Goal: Task Accomplishment & Management: Manage account settings

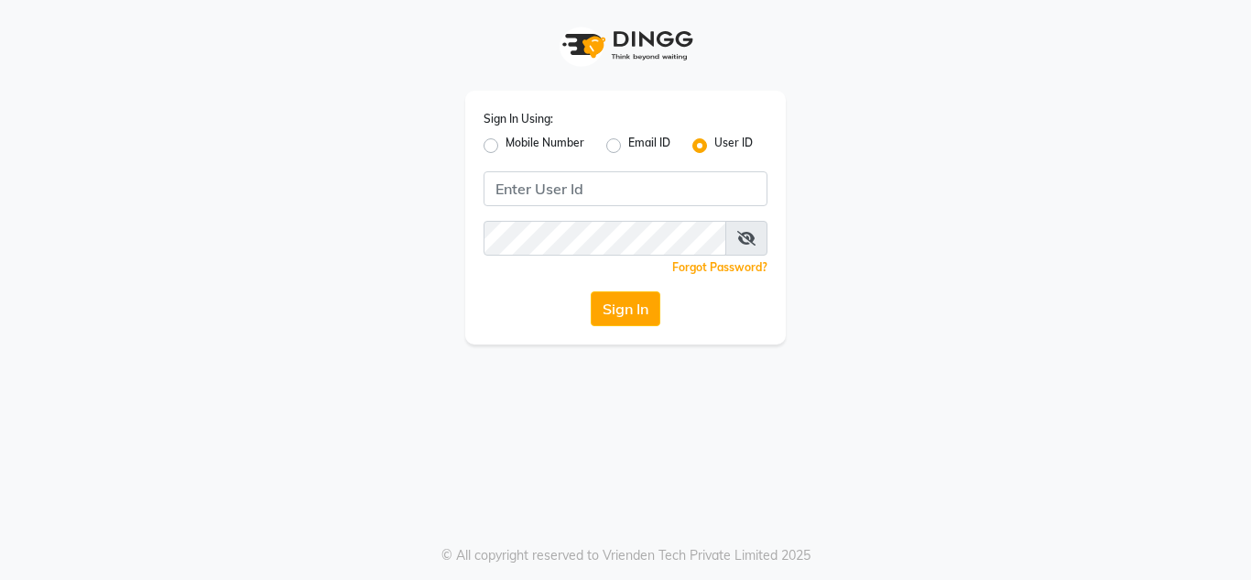
click at [505, 147] on label "Mobile Number" at bounding box center [544, 146] width 79 height 22
click at [505, 146] on input "Mobile Number" at bounding box center [511, 141] width 12 height 12
radio input "true"
radio input "false"
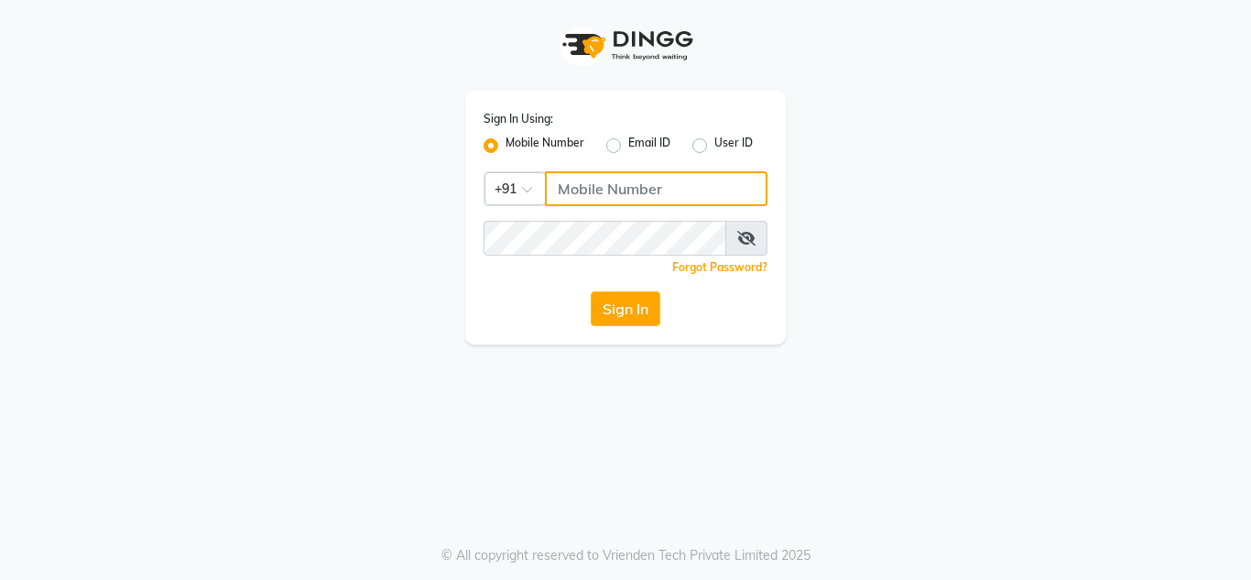
click at [578, 179] on input "Username" at bounding box center [656, 188] width 222 height 35
type input "999999999"
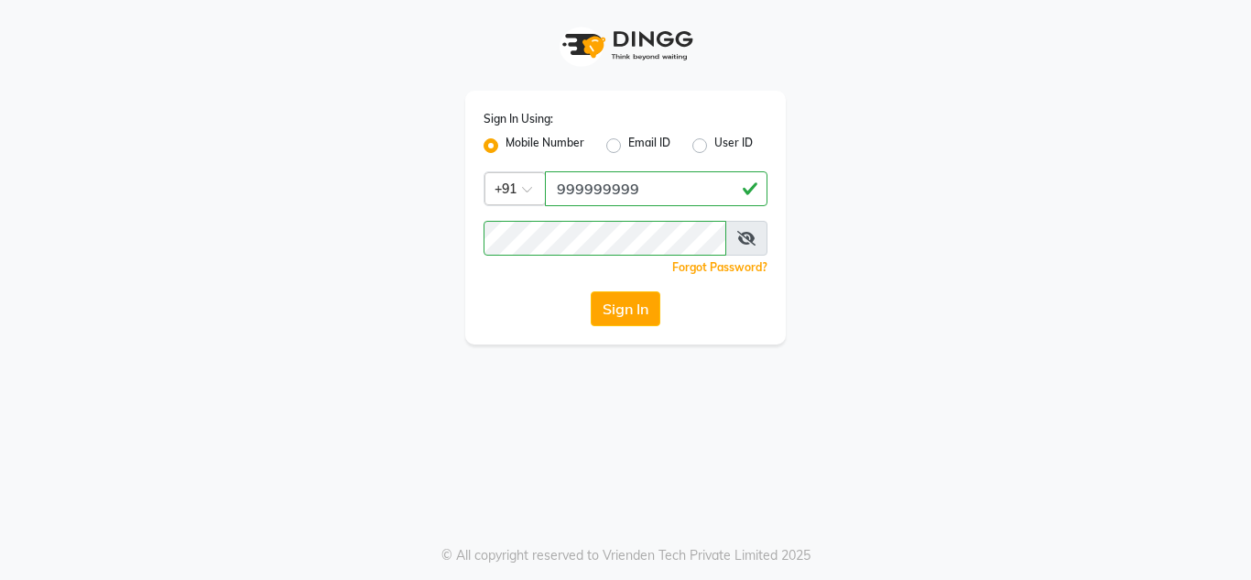
click at [819, 325] on div "Sign In Using: Mobile Number Email ID User ID Country Code × +91 999999999 Reme…" at bounding box center [625, 172] width 1044 height 344
click at [635, 313] on button "Sign In" at bounding box center [626, 308] width 70 height 35
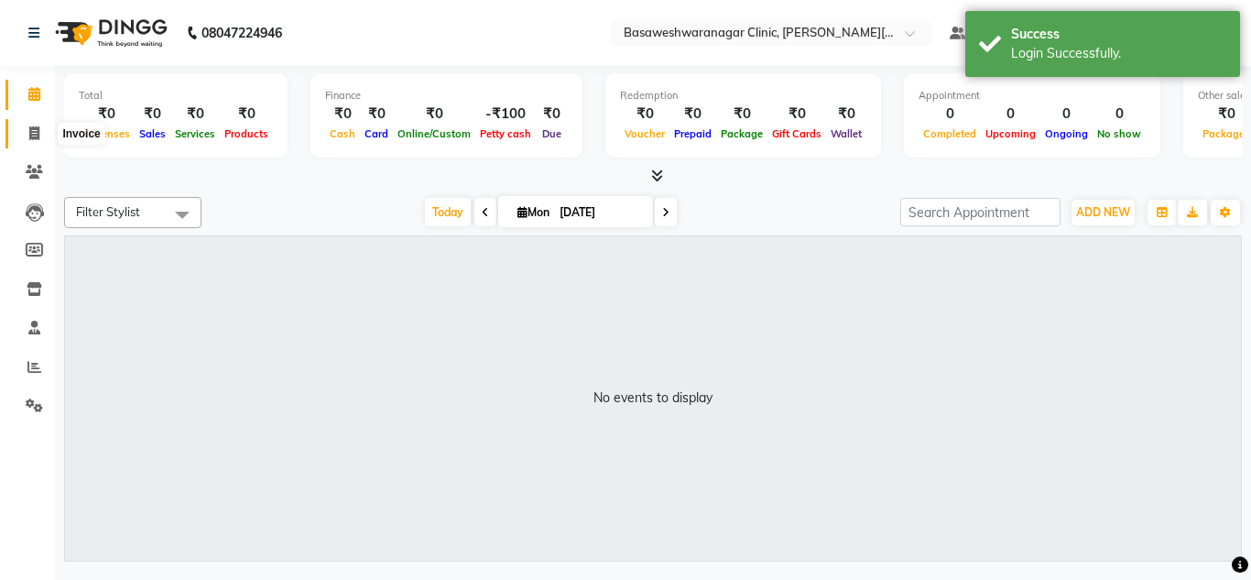
click at [35, 134] on icon at bounding box center [34, 133] width 10 height 14
select select "service"
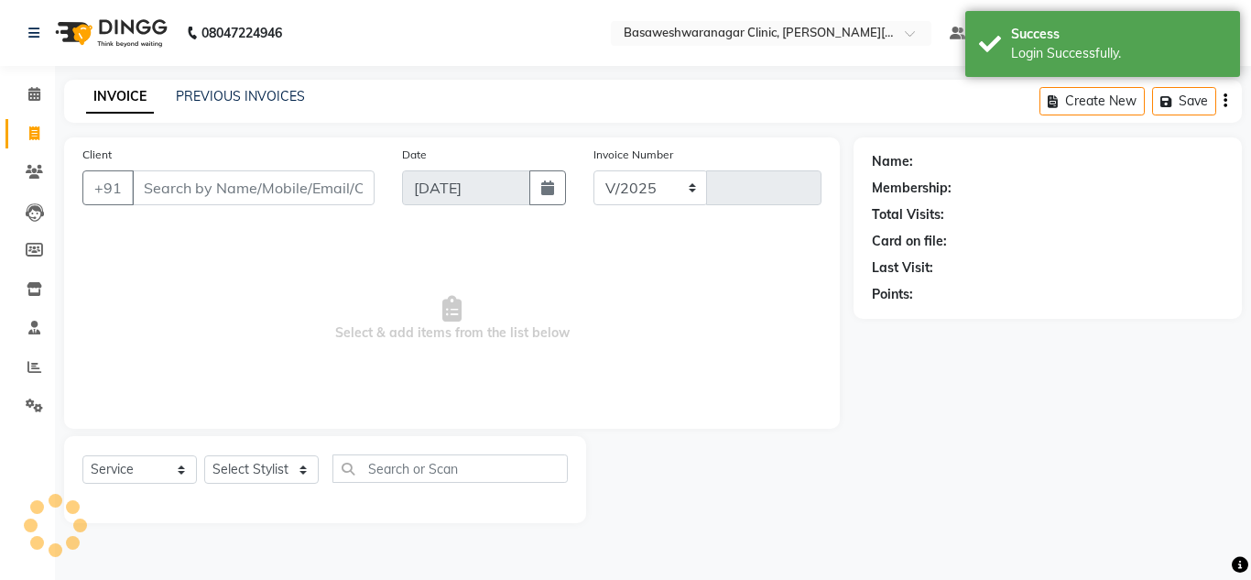
select select "7441"
type input "0656"
click at [212, 89] on link "PREVIOUS INVOICES" at bounding box center [240, 96] width 129 height 16
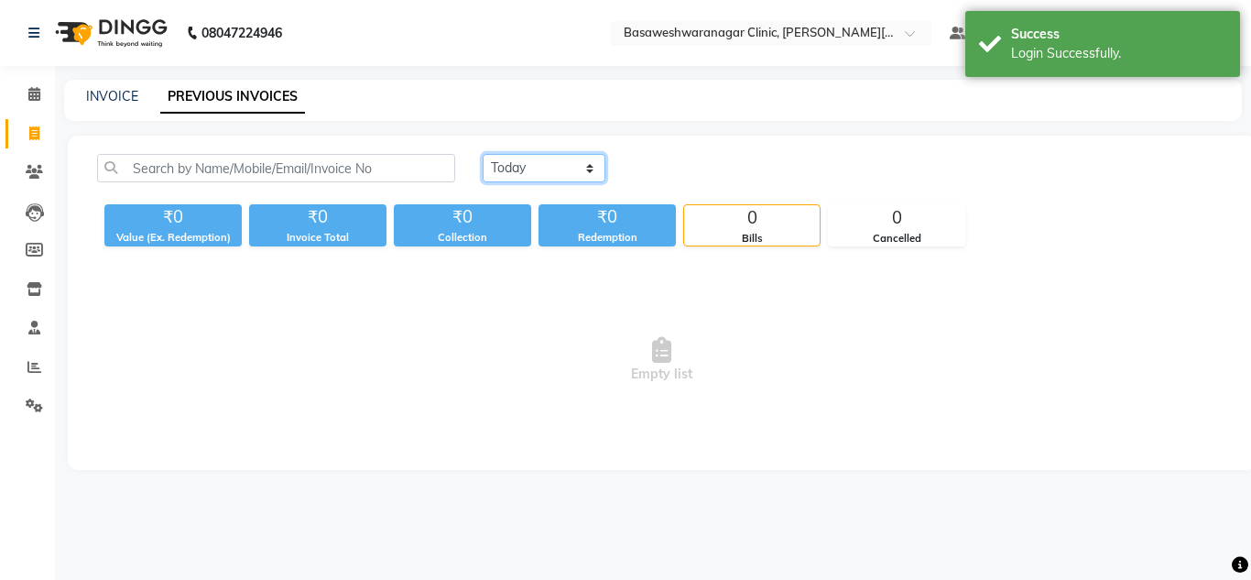
click at [523, 170] on select "Today Yesterday Custom Range" at bounding box center [544, 168] width 123 height 28
select select "range"
click at [483, 154] on select "Today Yesterday Custom Range" at bounding box center [544, 168] width 123 height 28
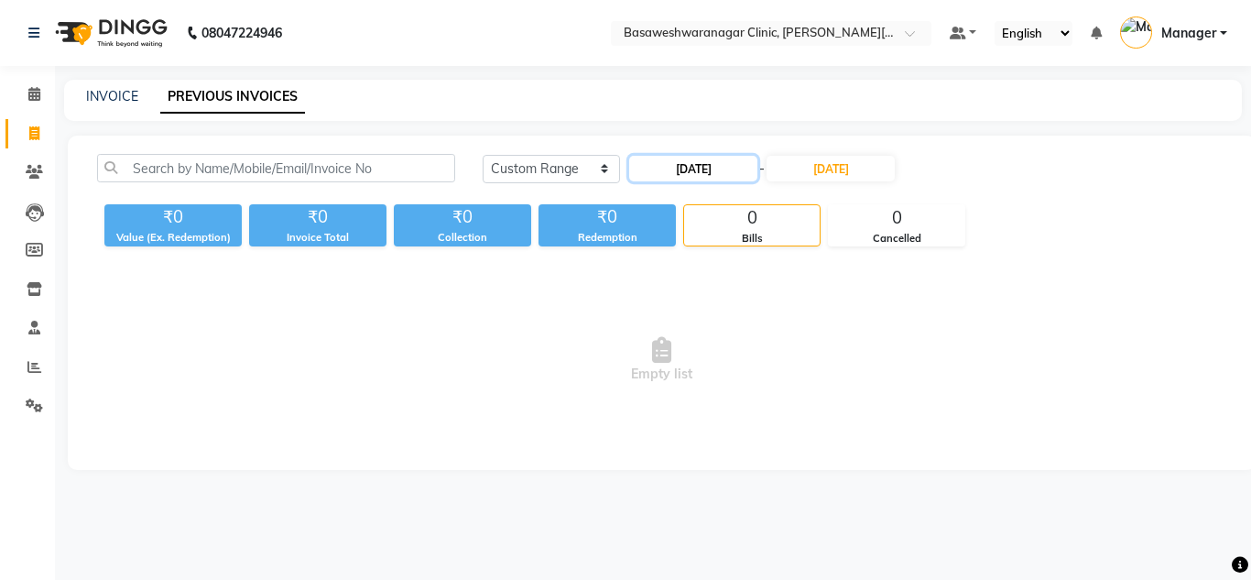
click at [680, 170] on input "01-09-2025" at bounding box center [693, 169] width 128 height 26
select select "9"
select select "2025"
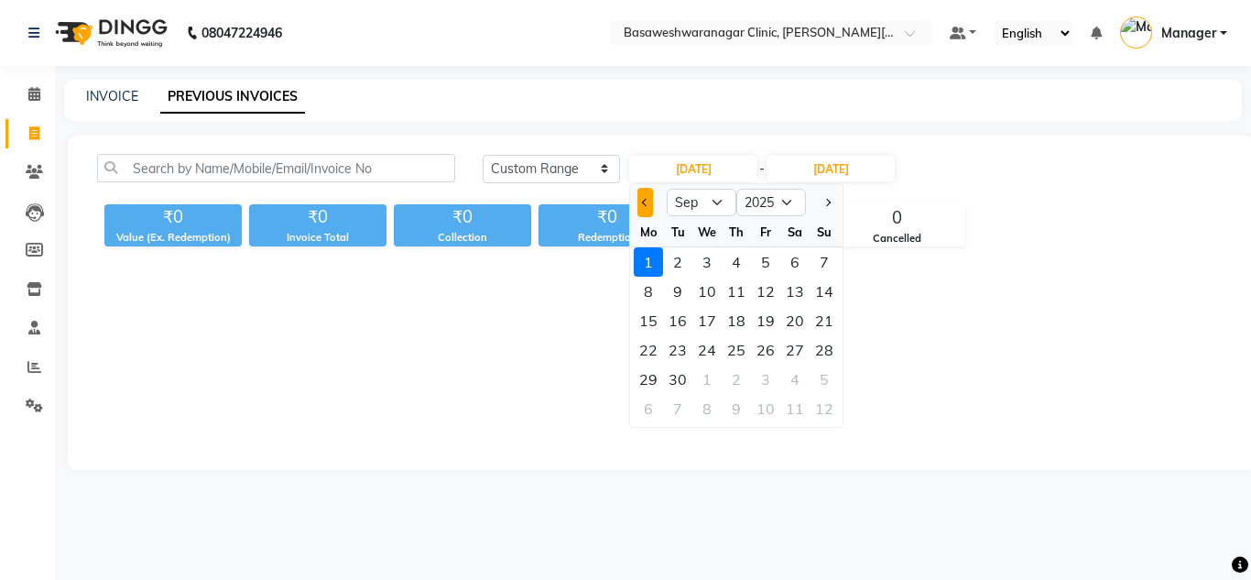
click at [642, 201] on span "Previous month" at bounding box center [645, 202] width 7 height 7
select select "8"
click at [829, 382] on div "31" at bounding box center [823, 378] width 29 height 29
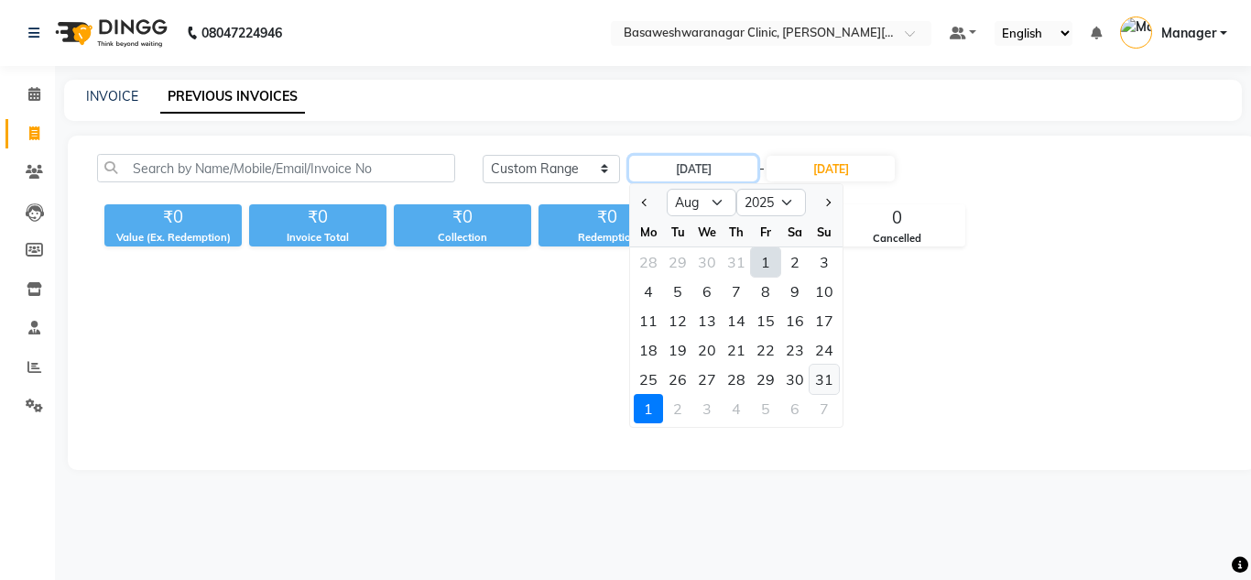
type input "31-08-2025"
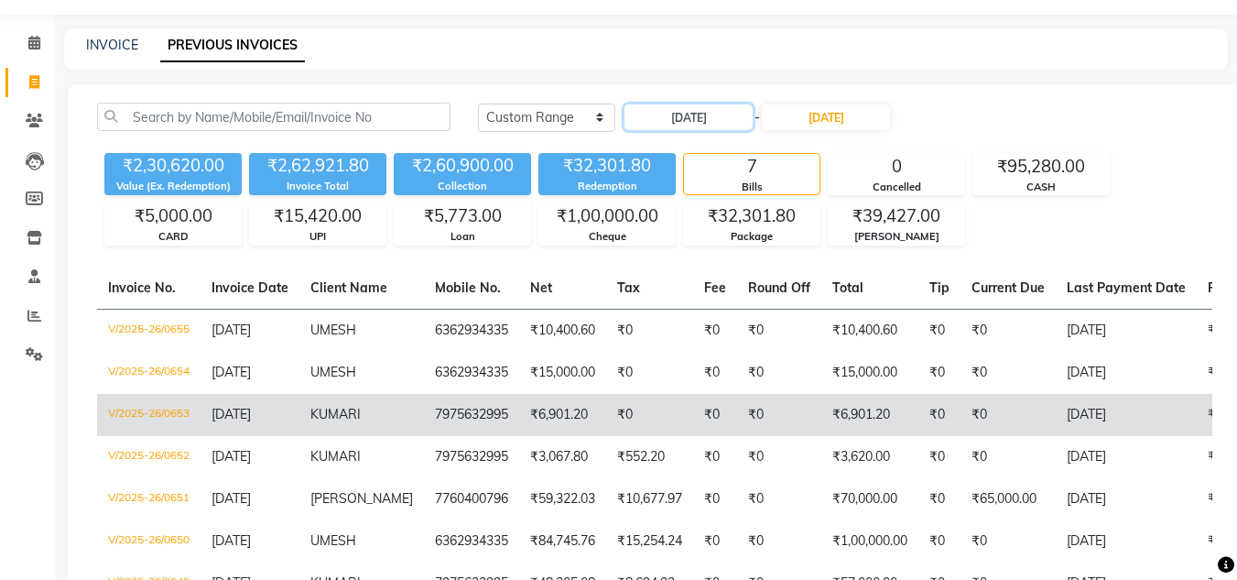
scroll to position [50, 0]
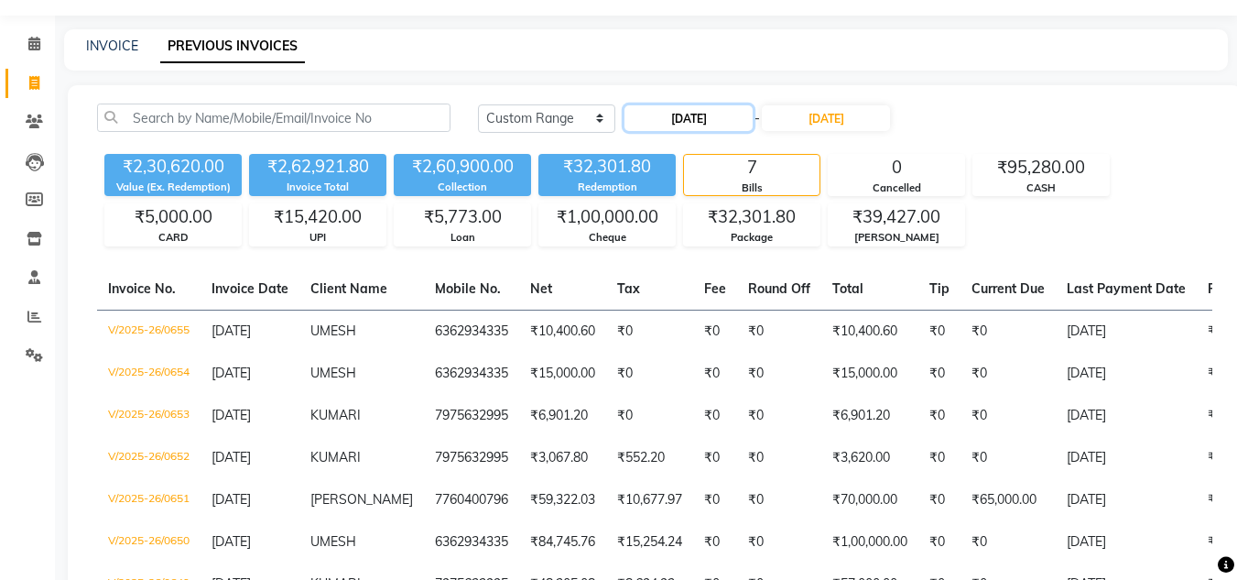
click at [671, 114] on input "31-08-2025" at bounding box center [688, 118] width 128 height 26
select select "8"
select select "2025"
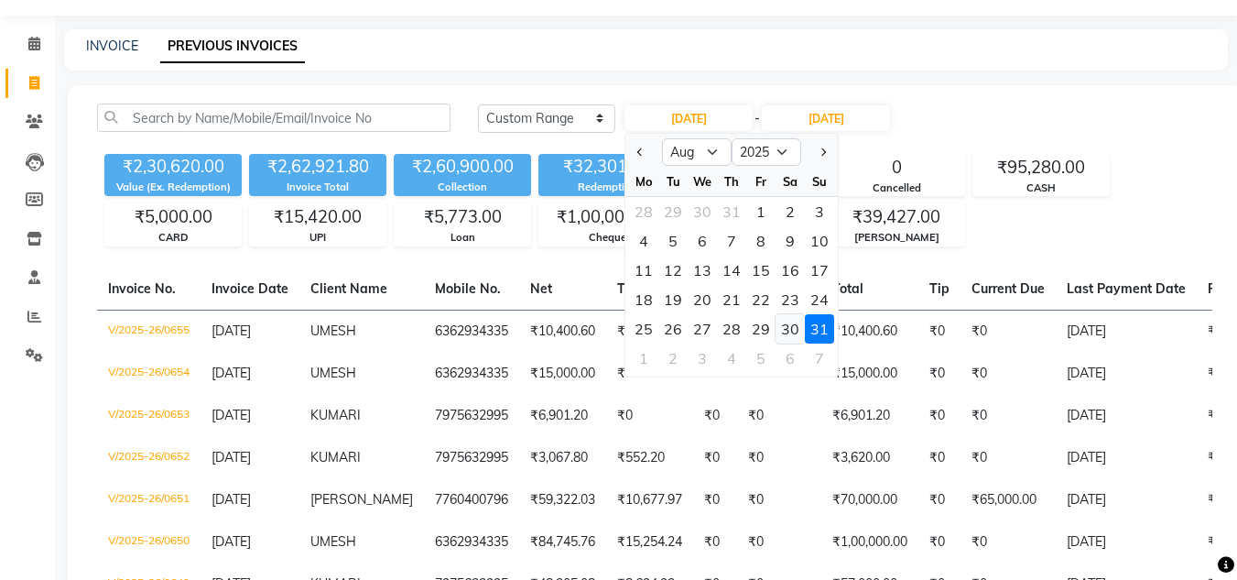
click at [798, 337] on div "30" at bounding box center [790, 328] width 29 height 29
type input "[DATE]"
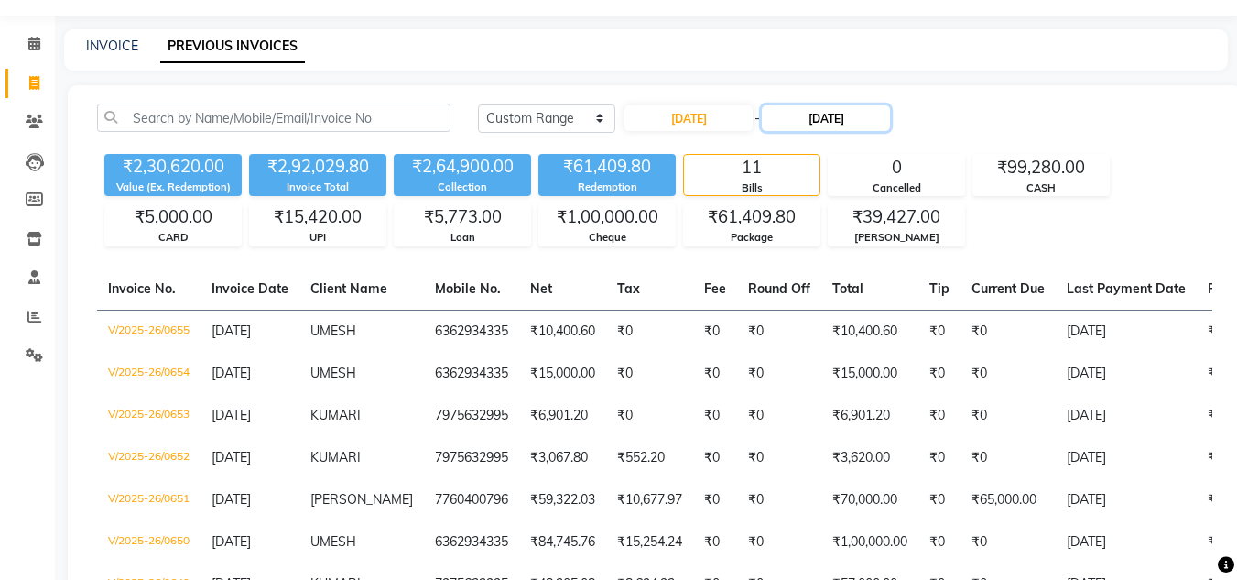
click at [830, 124] on input "01-09-2025" at bounding box center [826, 118] width 128 height 26
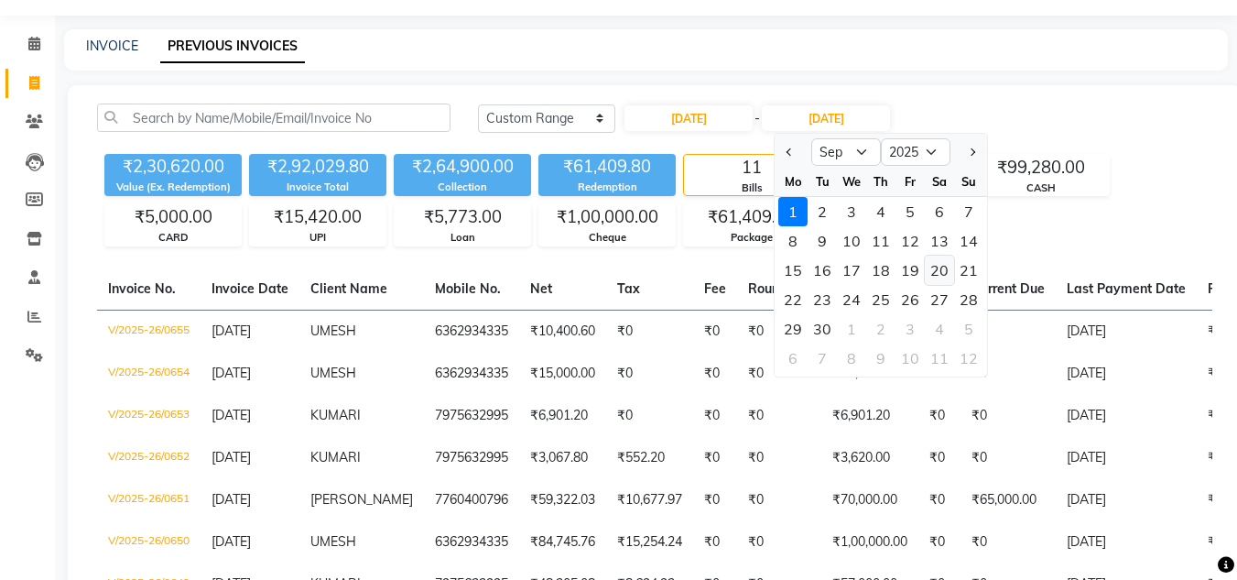
scroll to position [0, 0]
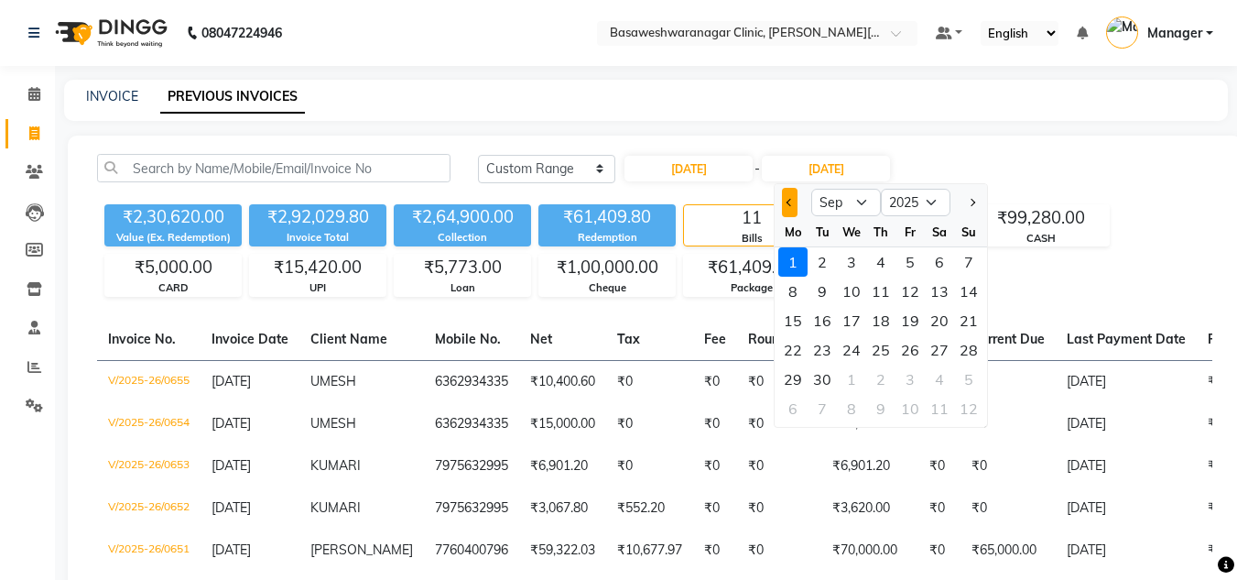
click at [794, 201] on button "Previous month" at bounding box center [790, 202] width 16 height 29
select select "8"
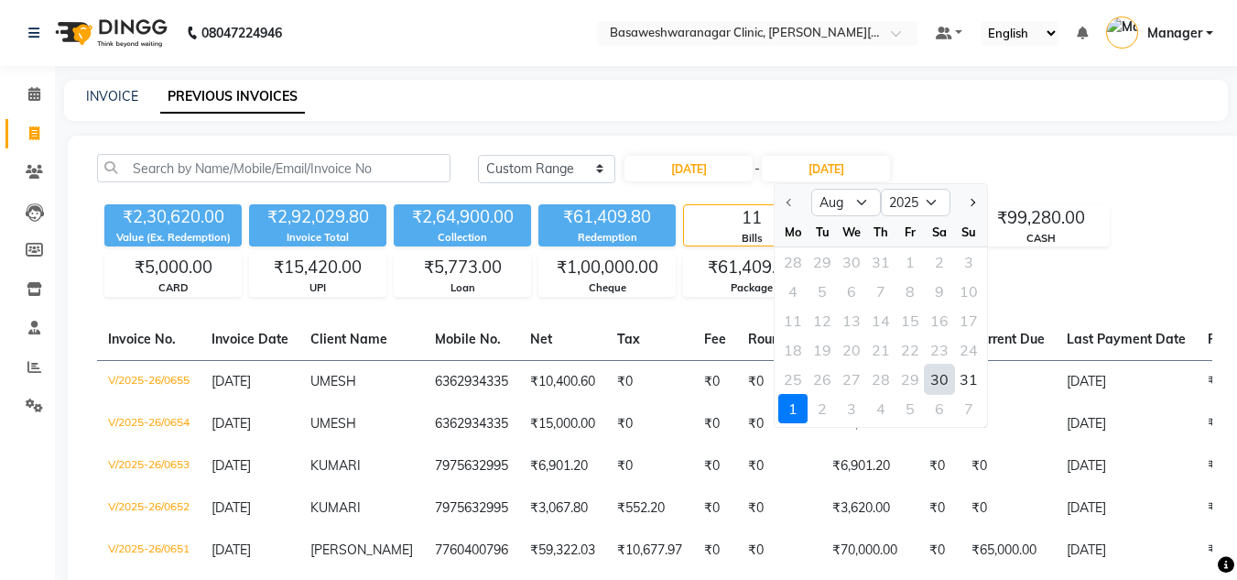
click at [938, 374] on div "30" at bounding box center [939, 378] width 29 height 29
type input "[DATE]"
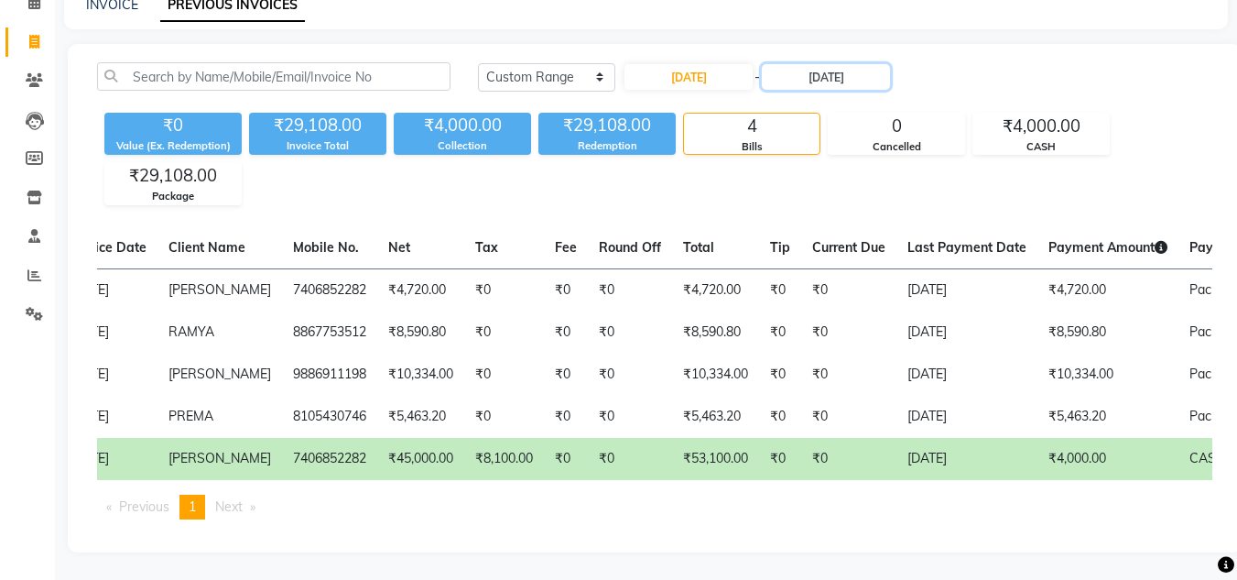
scroll to position [0, 147]
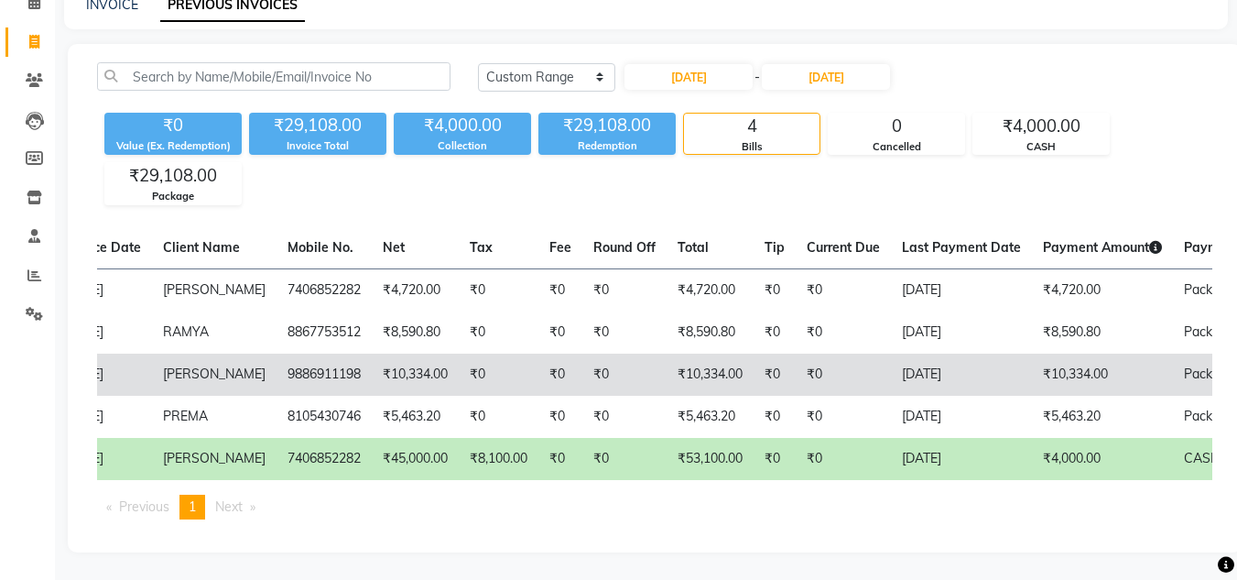
click at [1032, 362] on td "₹10,334.00" at bounding box center [1102, 374] width 141 height 42
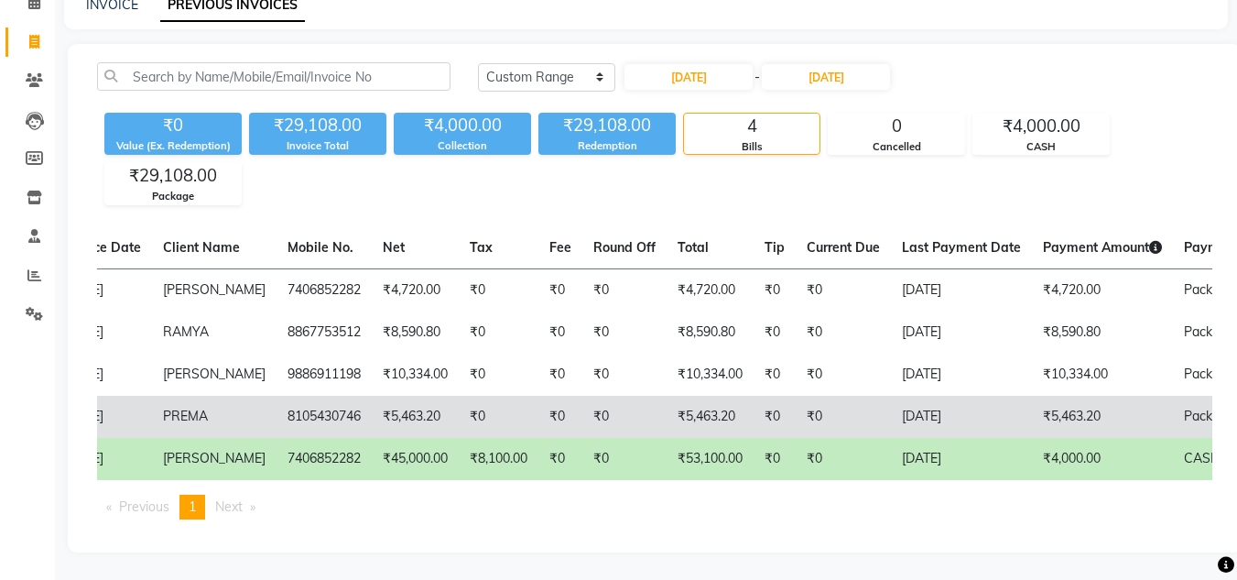
click at [459, 398] on td "₹0" at bounding box center [499, 417] width 80 height 42
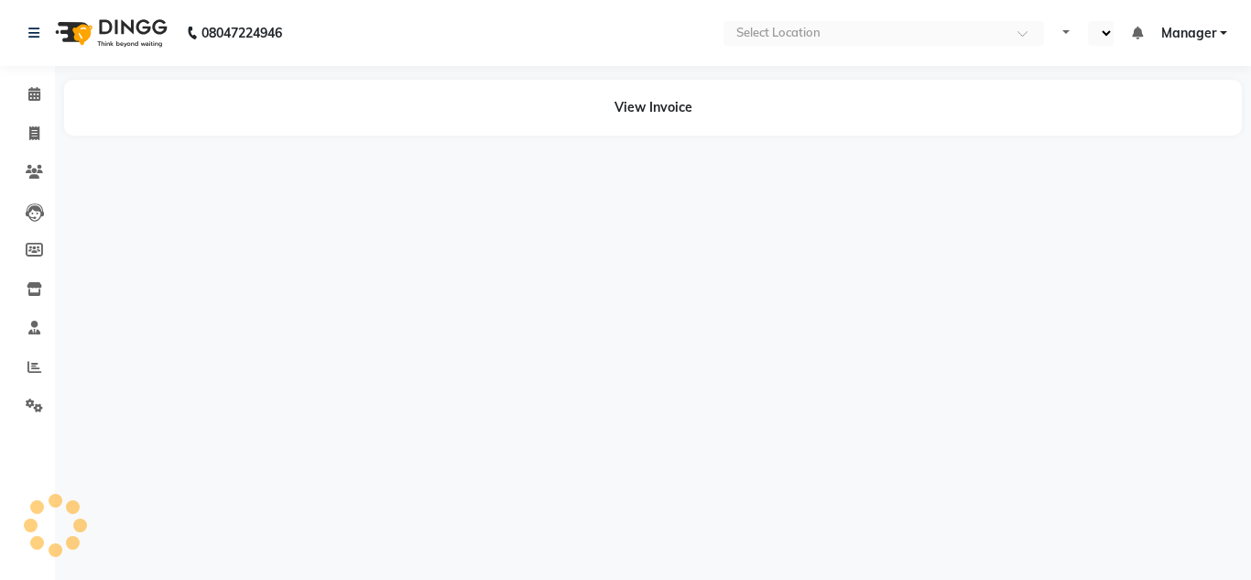
select select "en"
